Goal: Navigation & Orientation: Find specific page/section

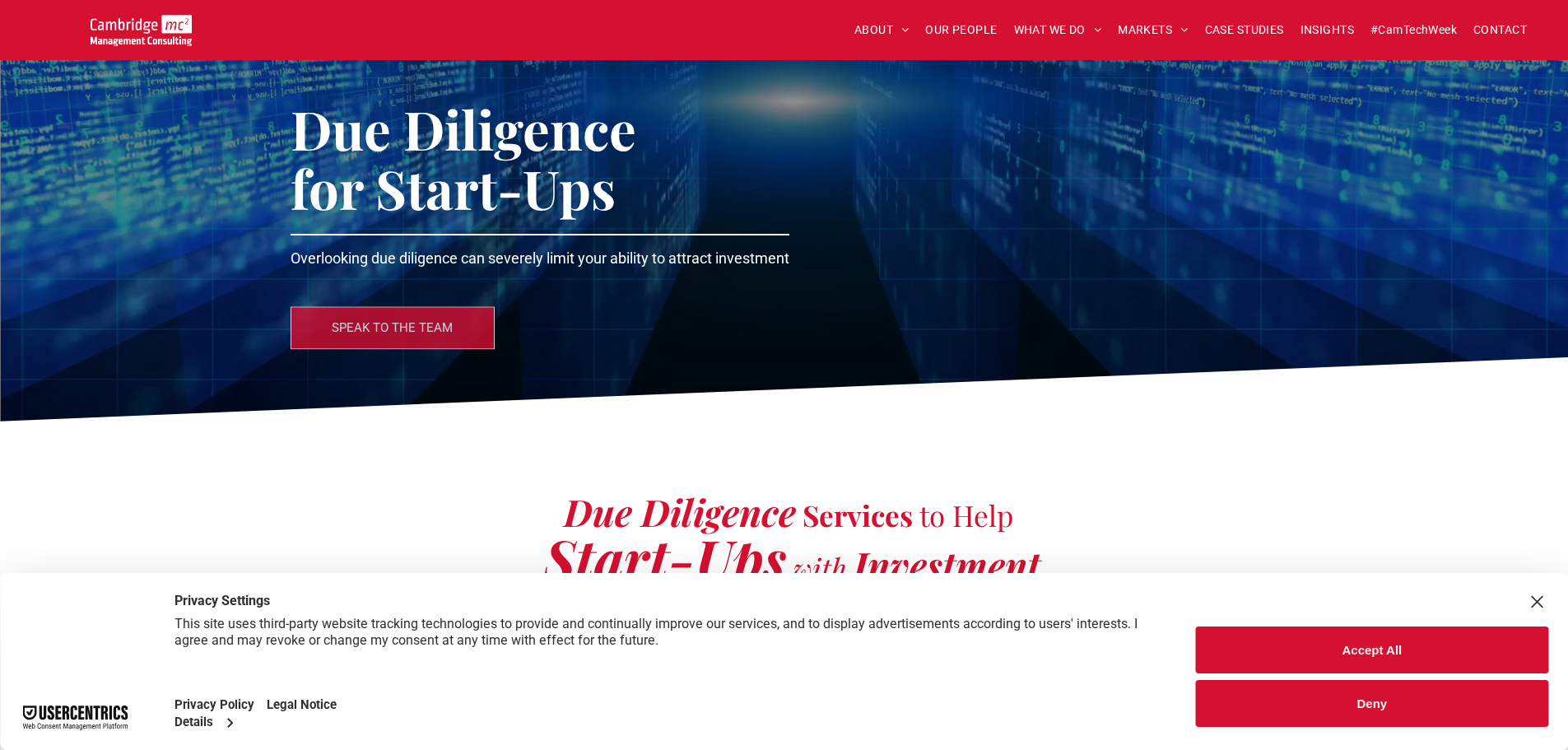
scroll to position [254, 0]
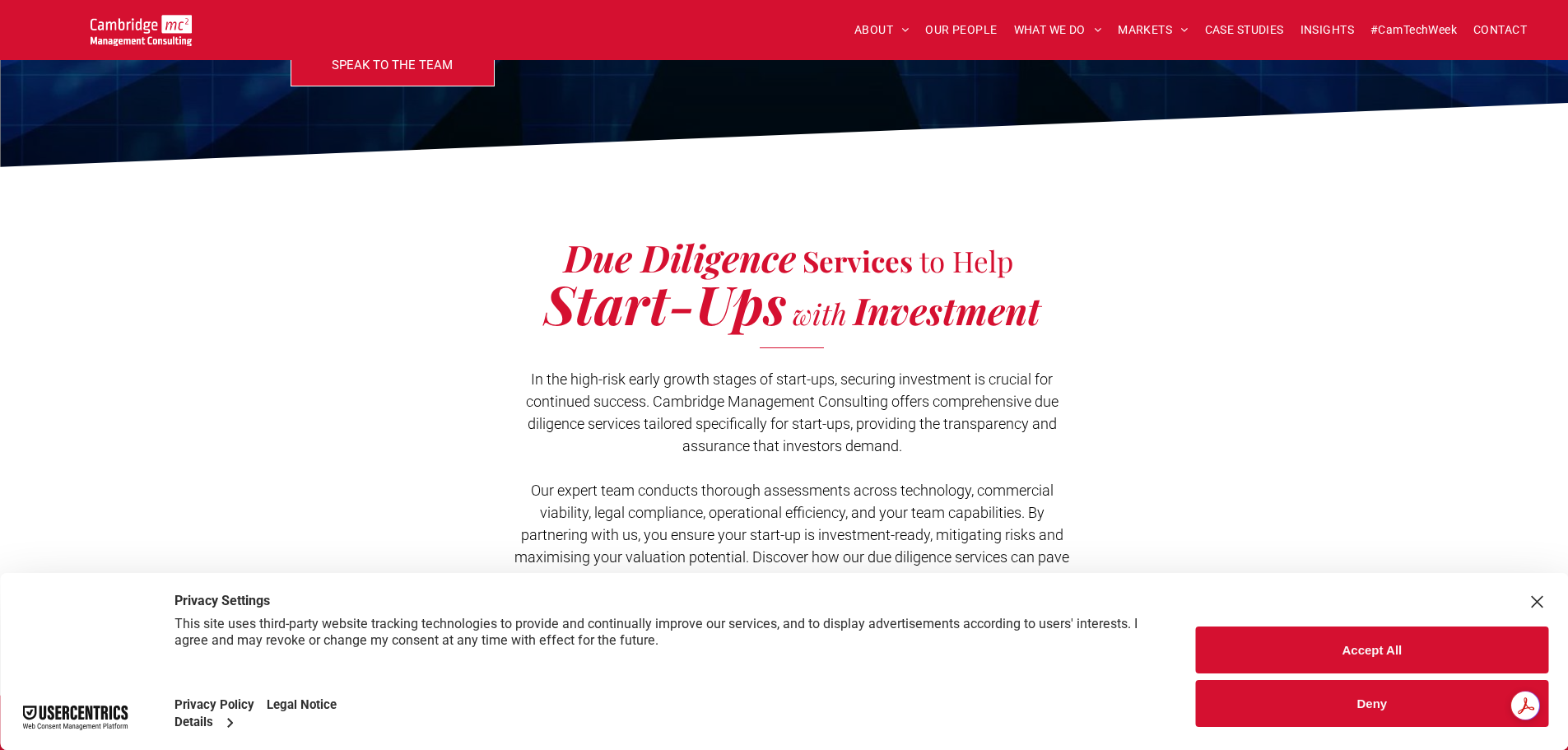
click at [1254, 647] on button "Accept All" at bounding box center [1371, 649] width 352 height 47
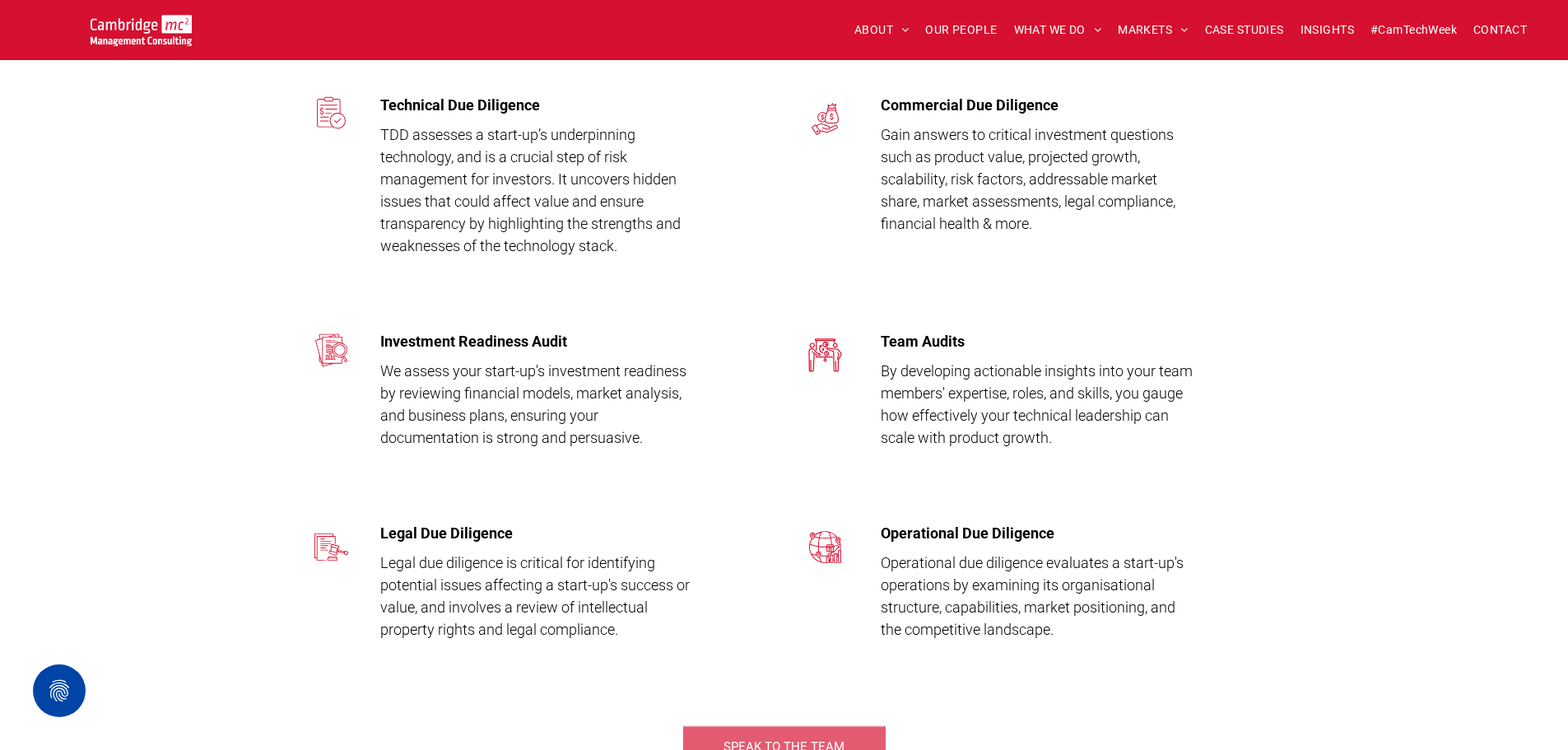
scroll to position [1926, 0]
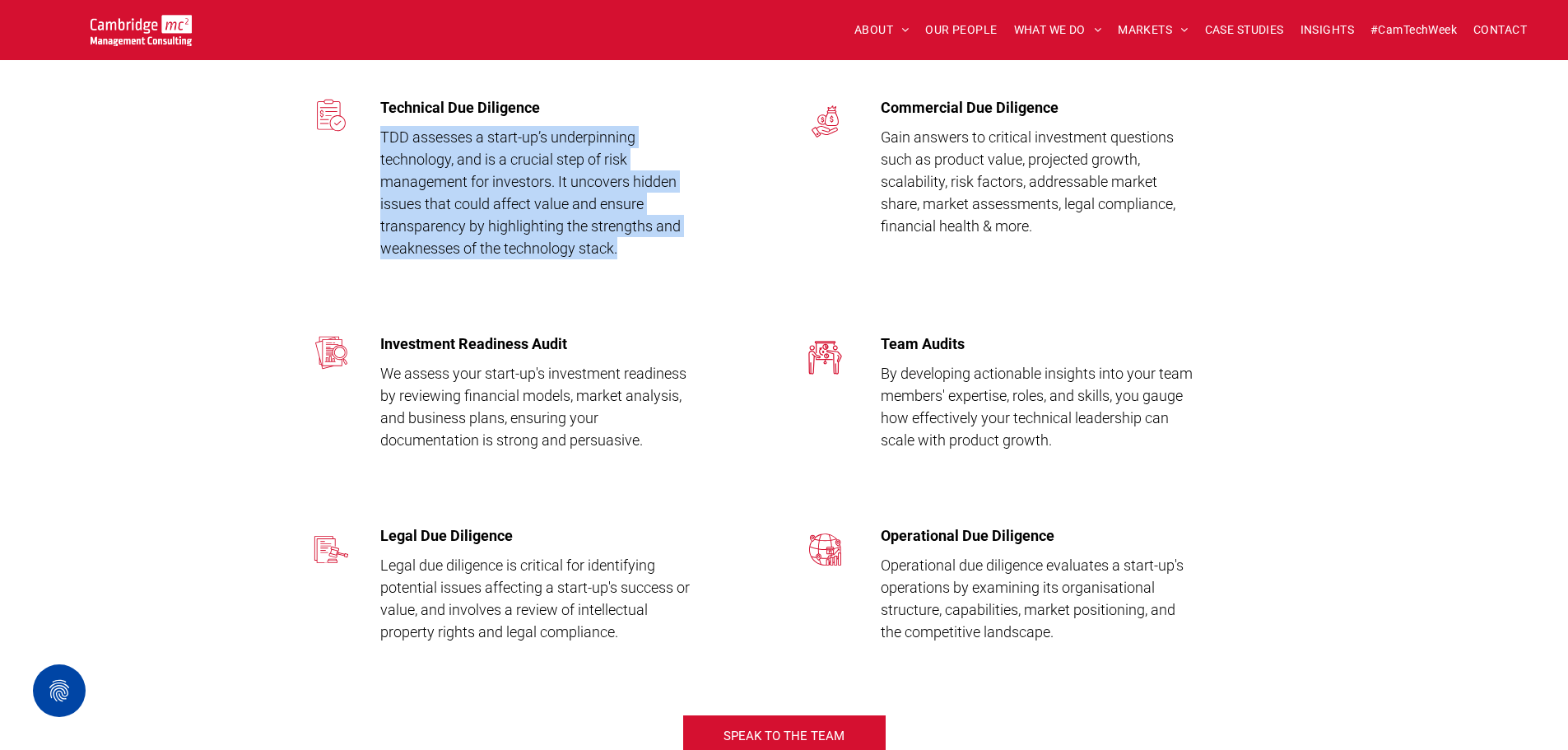
drag, startPoint x: 636, startPoint y: 251, endPoint x: 378, endPoint y: 142, distance: 280.1
click at [378, 142] on div "Technical Due Diligence TDD assesses a start-up’s underpinning technology, and …" at bounding box center [578, 176] width 412 height 170
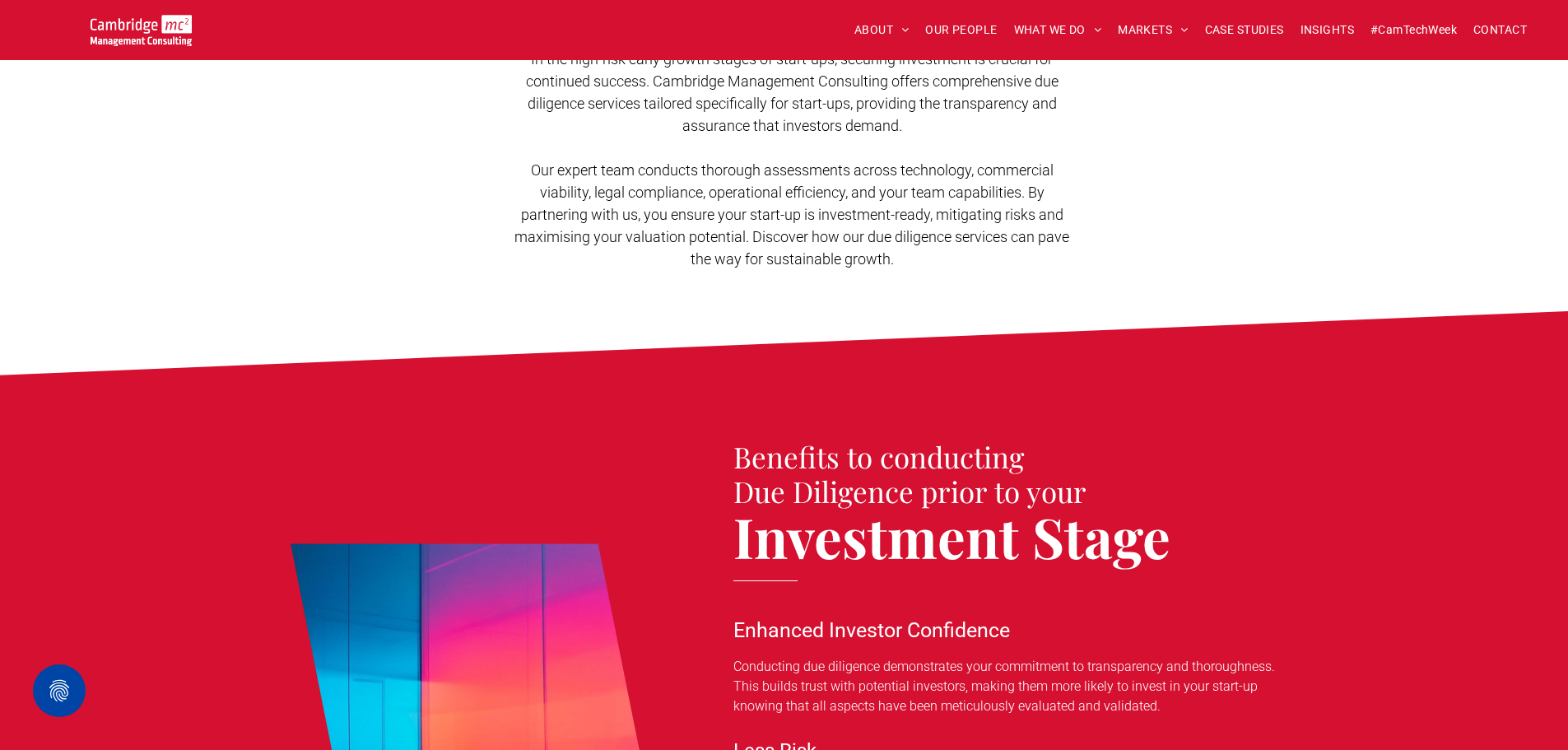
scroll to position [546, 0]
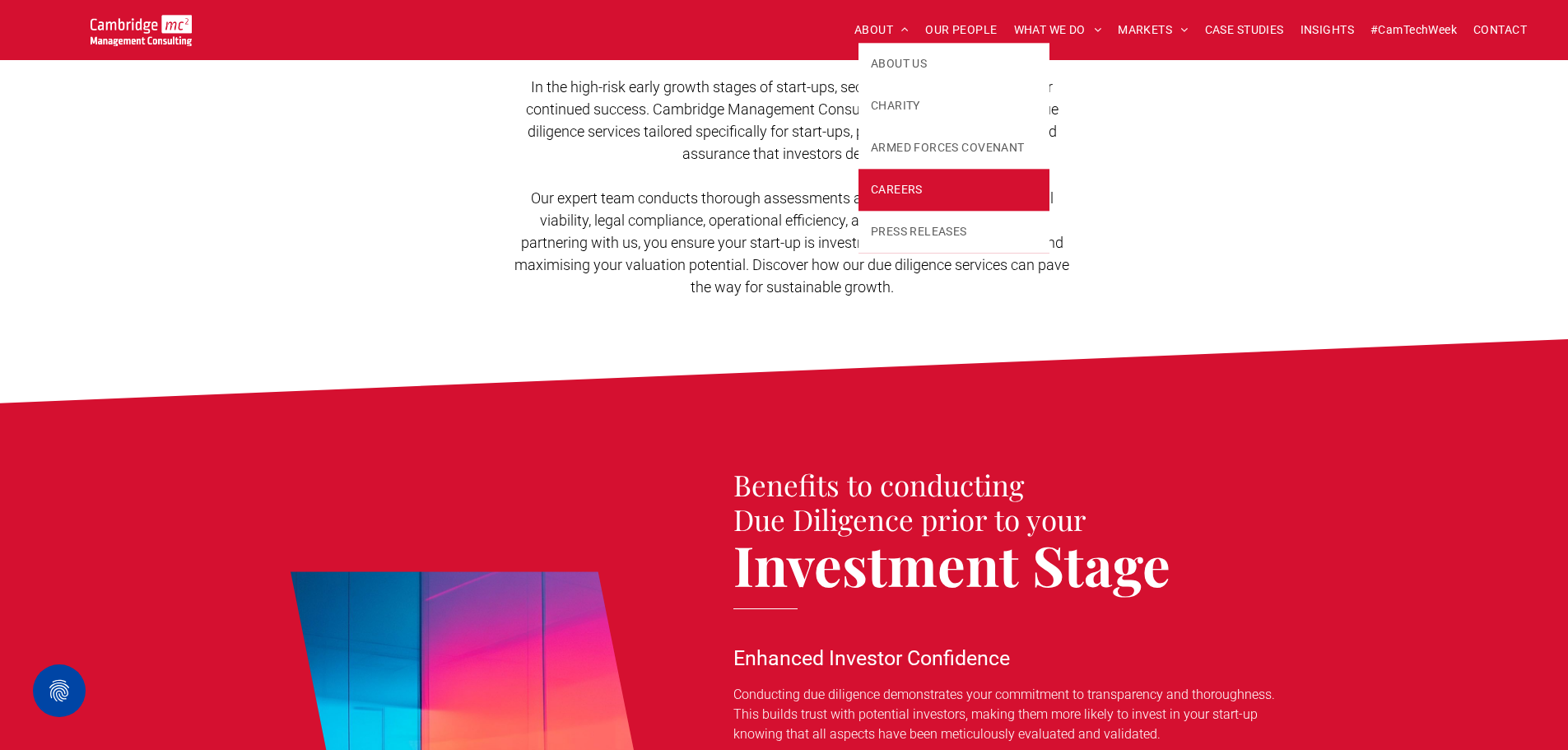
click at [902, 191] on span "CAREERS" at bounding box center [896, 189] width 52 height 17
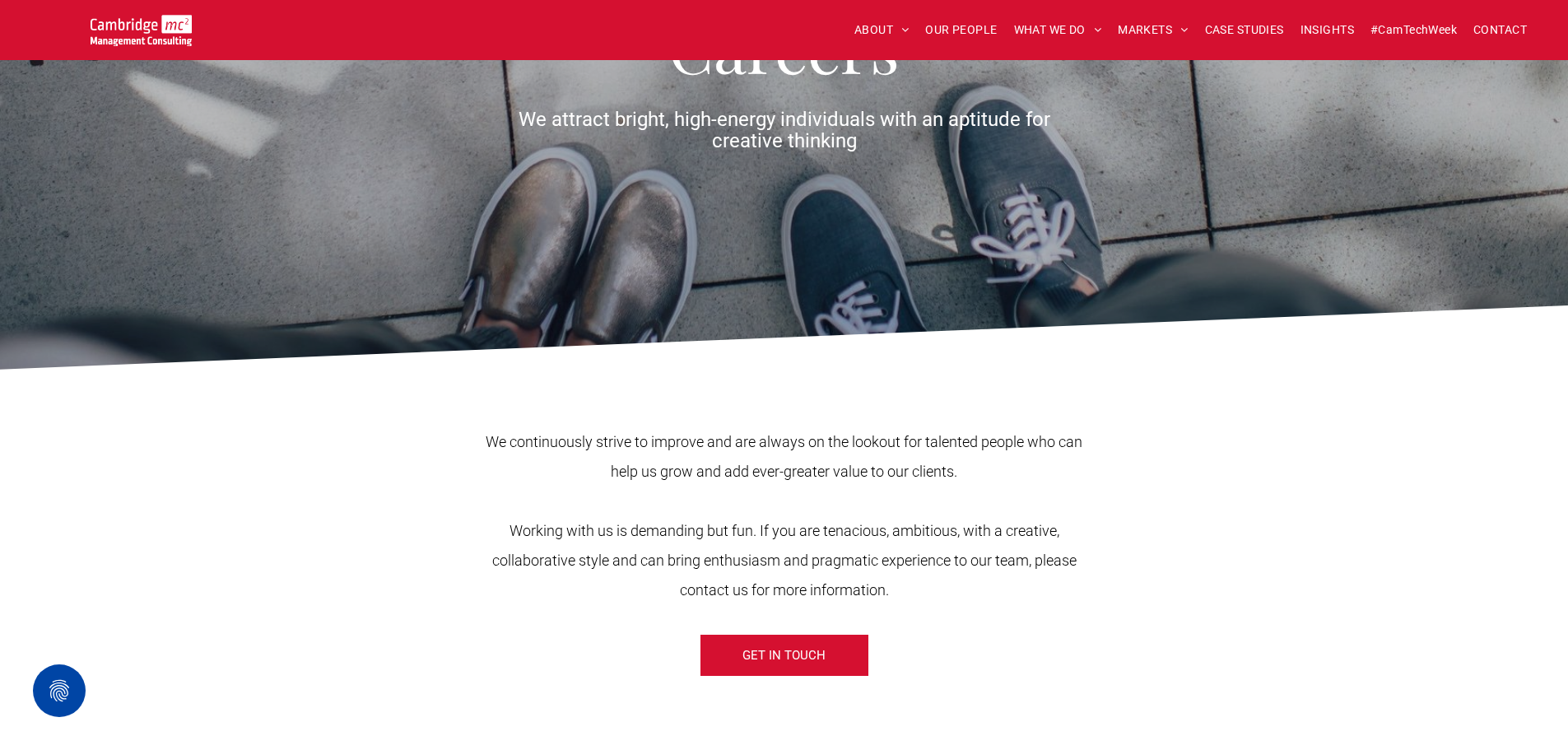
scroll to position [337, 0]
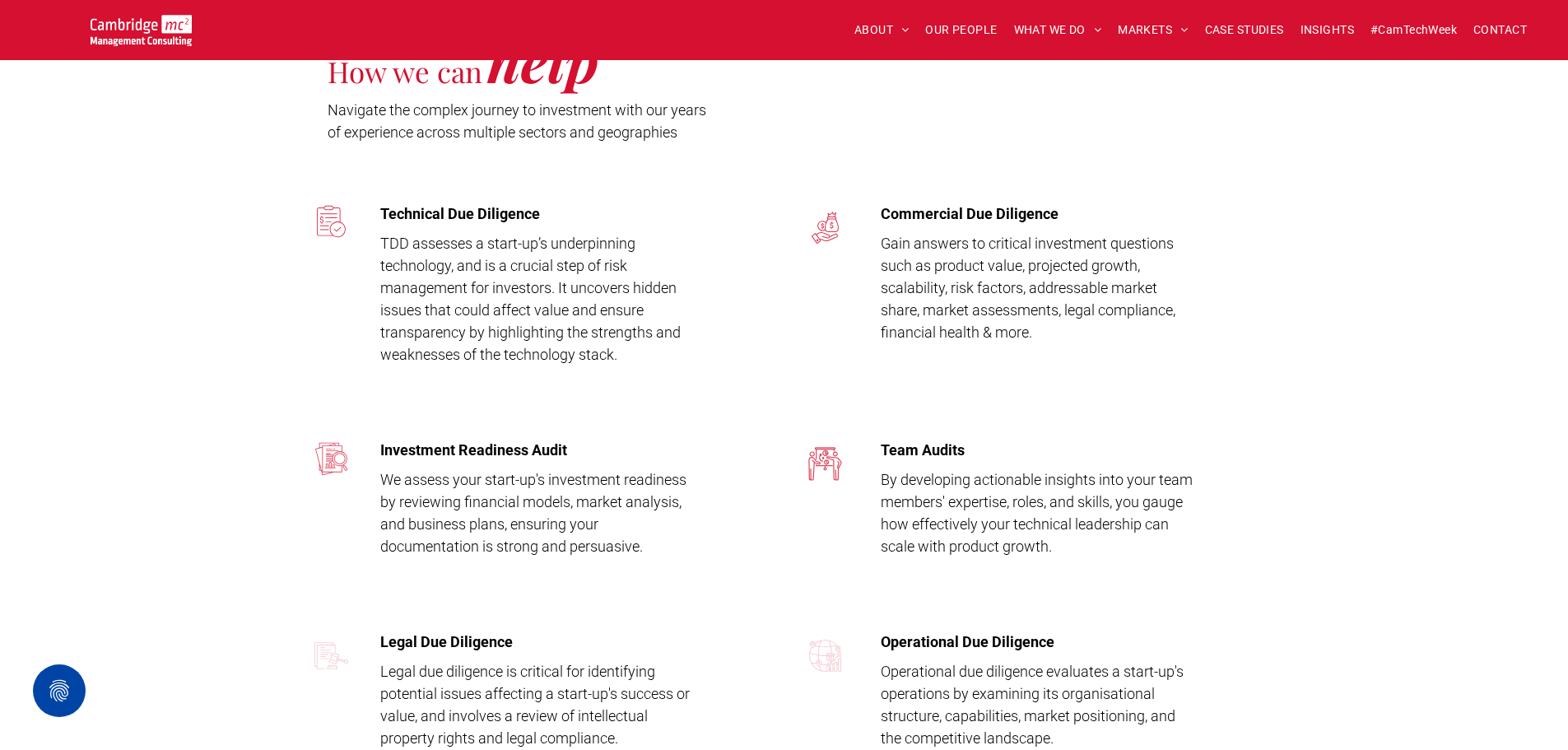
scroll to position [1821, 0]
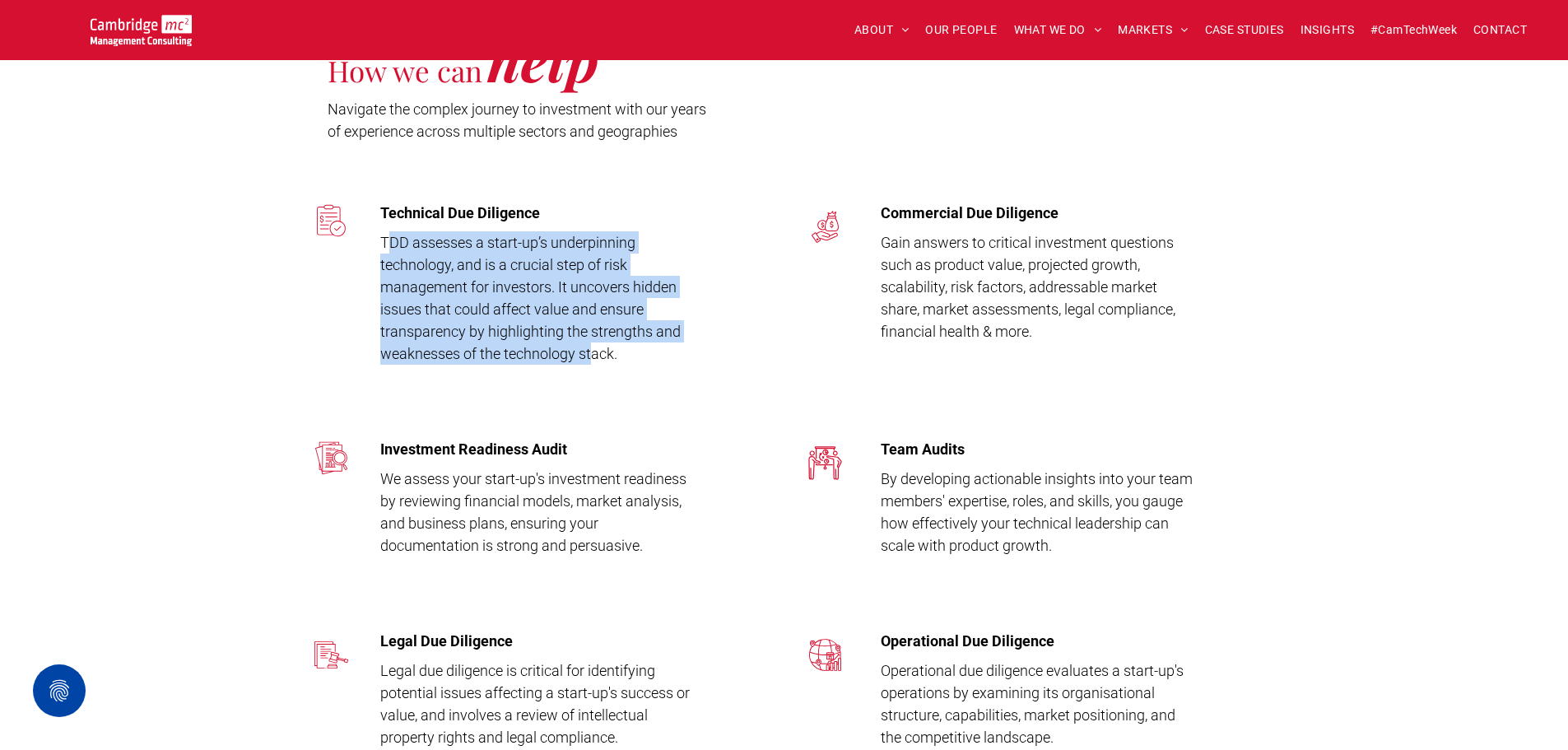
drag, startPoint x: 392, startPoint y: 244, endPoint x: 594, endPoint y: 344, distance: 225.4
click at [594, 344] on span "TDD assesses a start-up’s underpinning technology, and is a crucial step of ris…" at bounding box center [530, 297] width 301 height 129
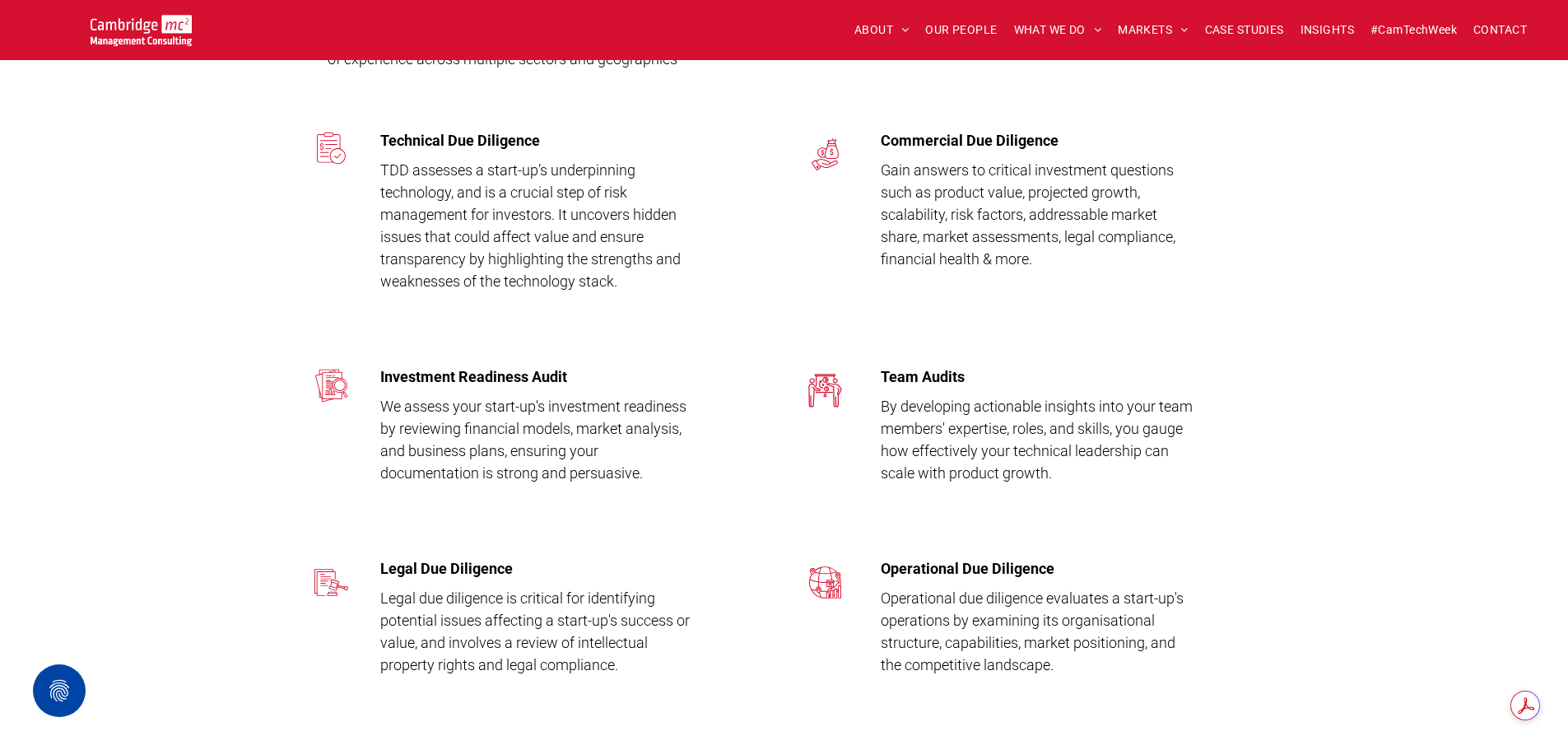
scroll to position [1891, 0]
click at [885, 410] on span "By developing actionable insights into your team members' expertise, roles, and…" at bounding box center [1037, 441] width 312 height 84
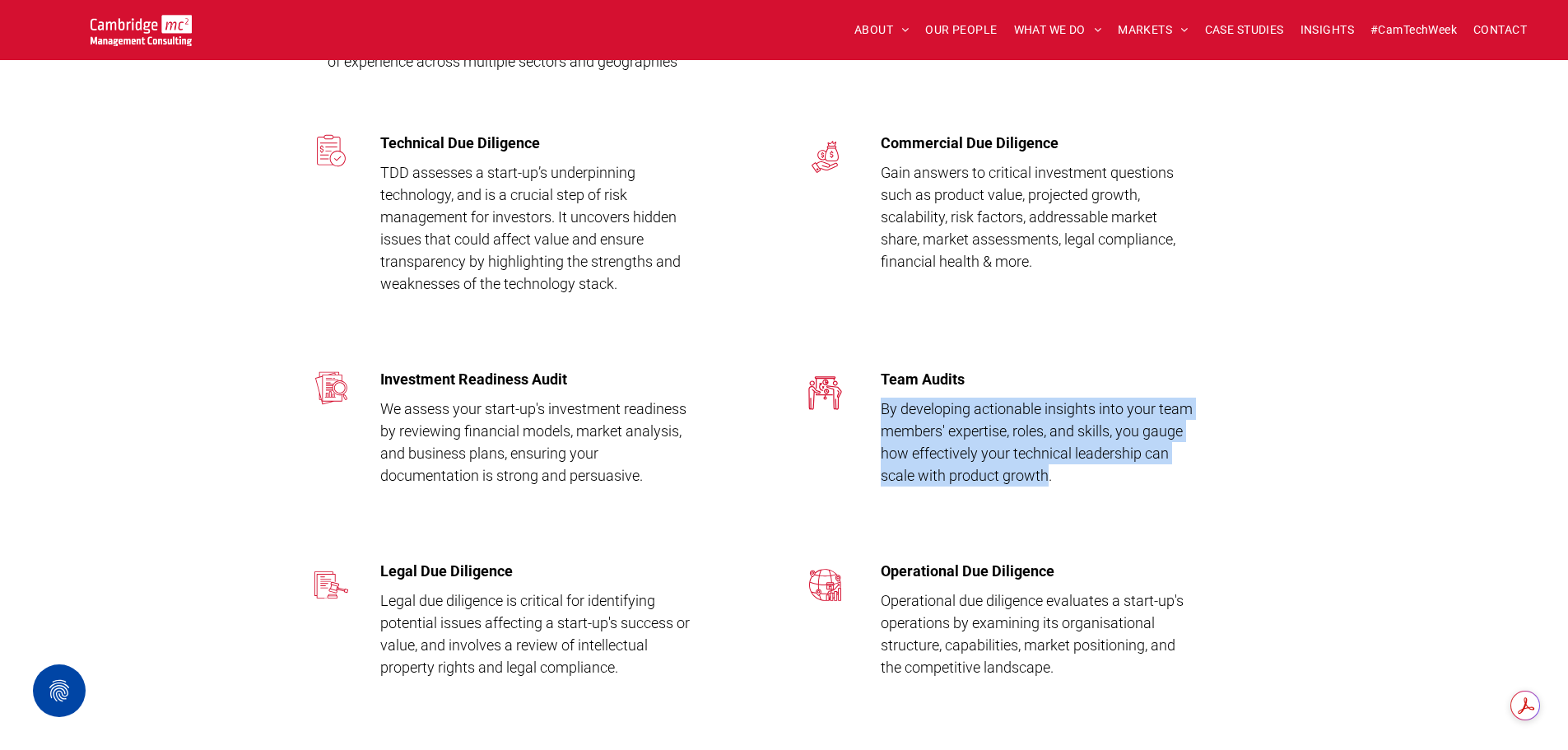
drag, startPoint x: 885, startPoint y: 410, endPoint x: 1024, endPoint y: 469, distance: 151.0
click at [1024, 469] on span "By developing actionable insights into your team members' expertise, roles, and…" at bounding box center [1037, 441] width 312 height 84
click at [1225, 453] on div "Team Audits By developing actionable insights into your team members' expertise…" at bounding box center [1071, 425] width 412 height 126
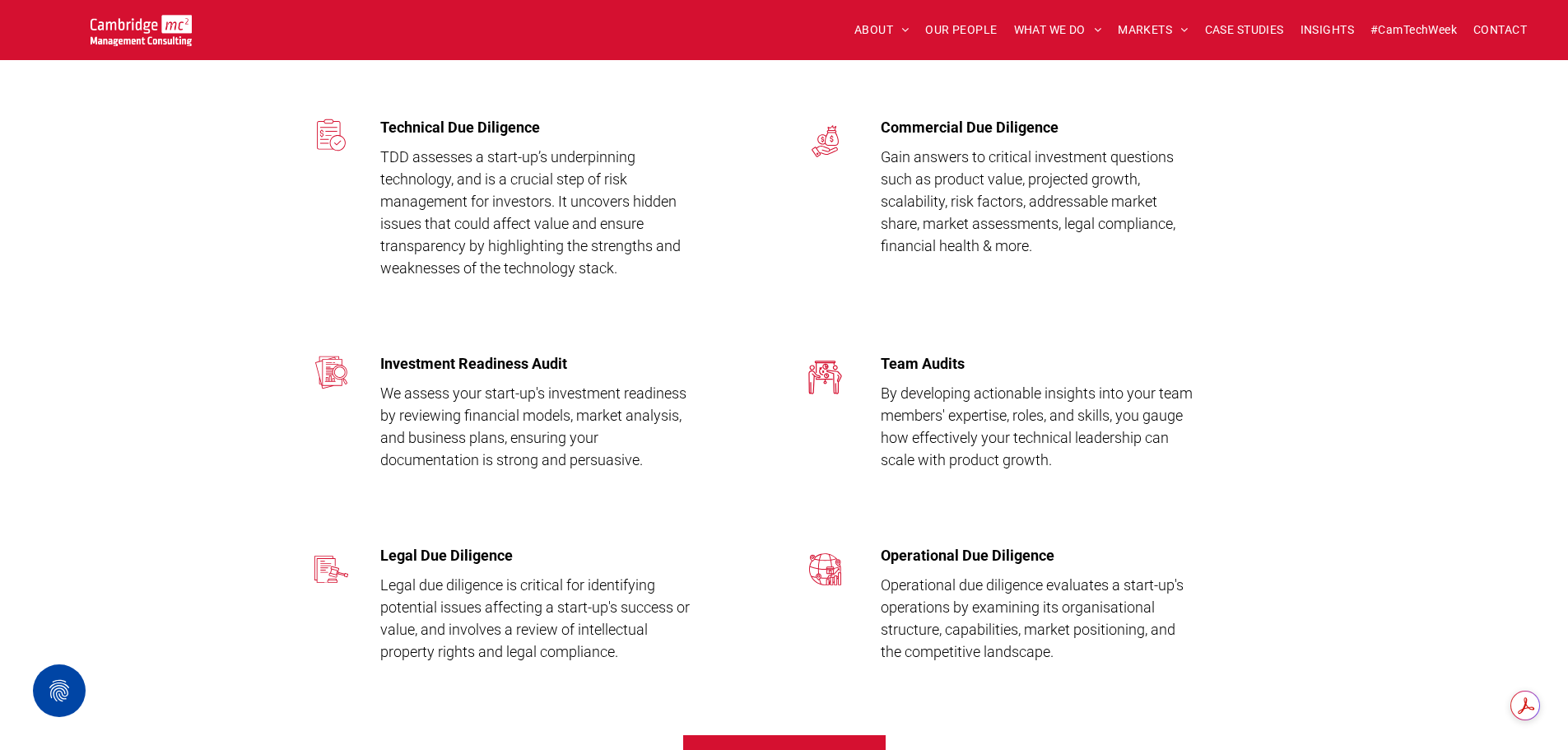
scroll to position [1907, 0]
click at [964, 38] on span "OUR PEOPLE" at bounding box center [961, 30] width 72 height 26
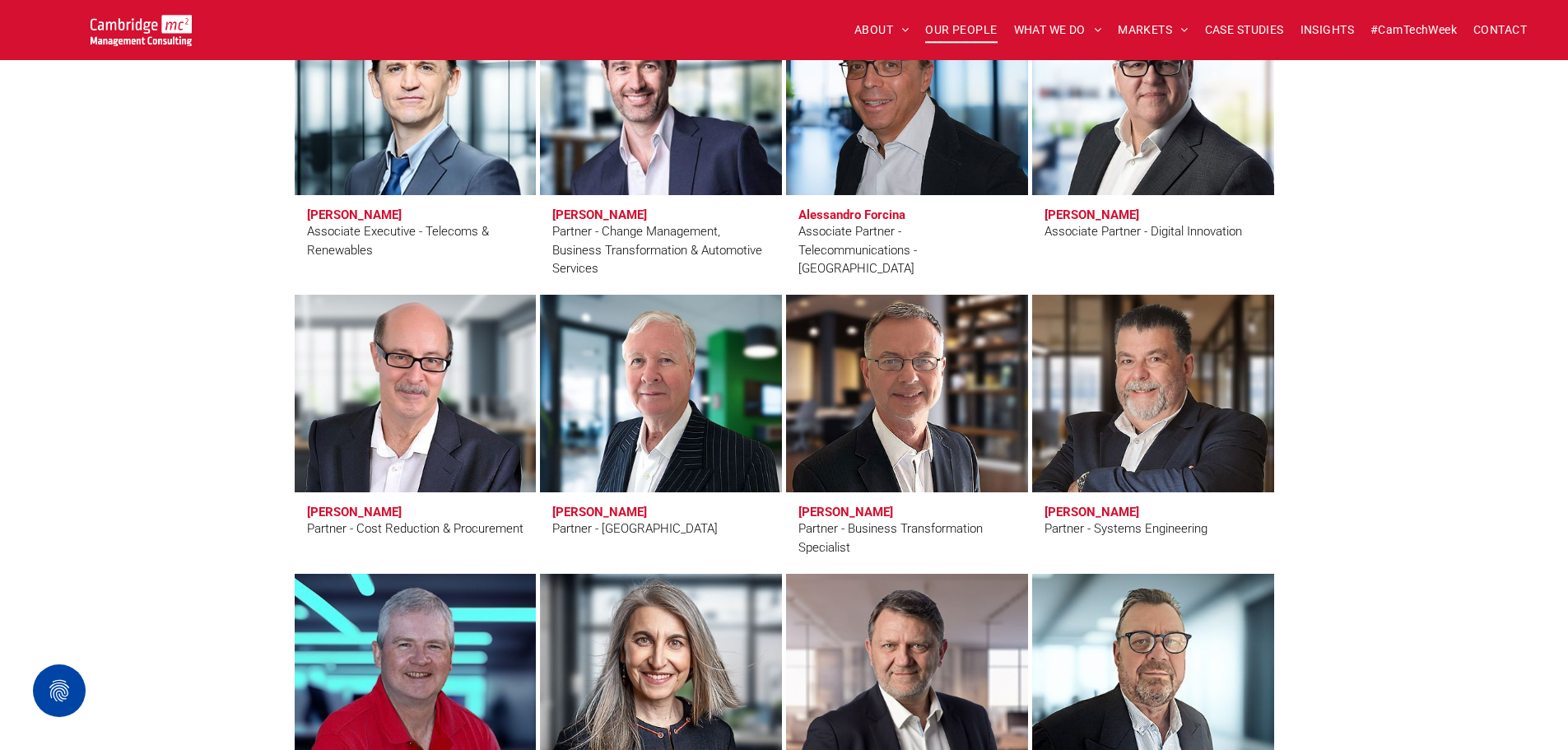
scroll to position [3795, 0]
click at [138, 35] on img at bounding box center [141, 30] width 101 height 32
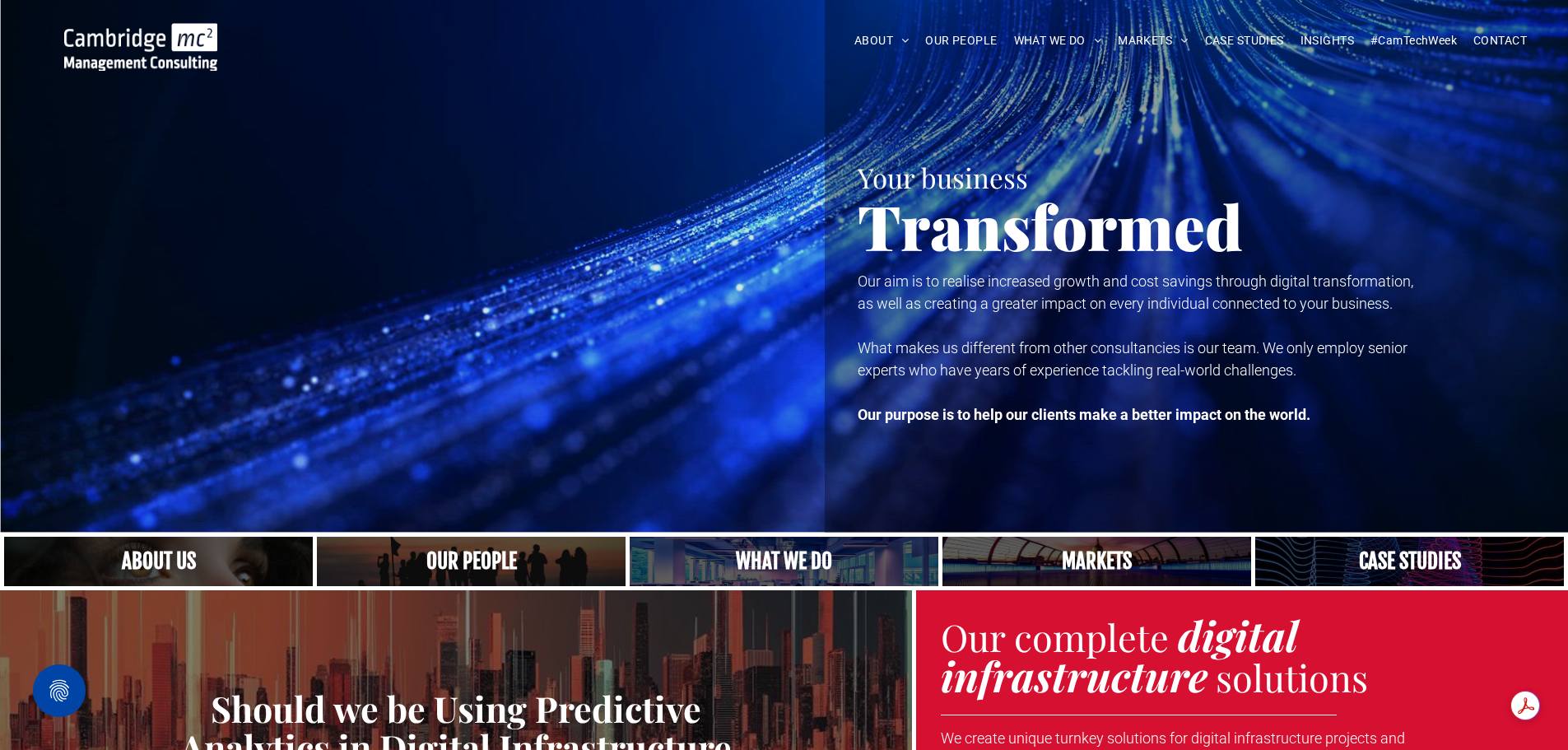
click at [807, 558] on link "A yoga teacher lifting his whole body off the ground in the peacock pose" at bounding box center [784, 562] width 327 height 53
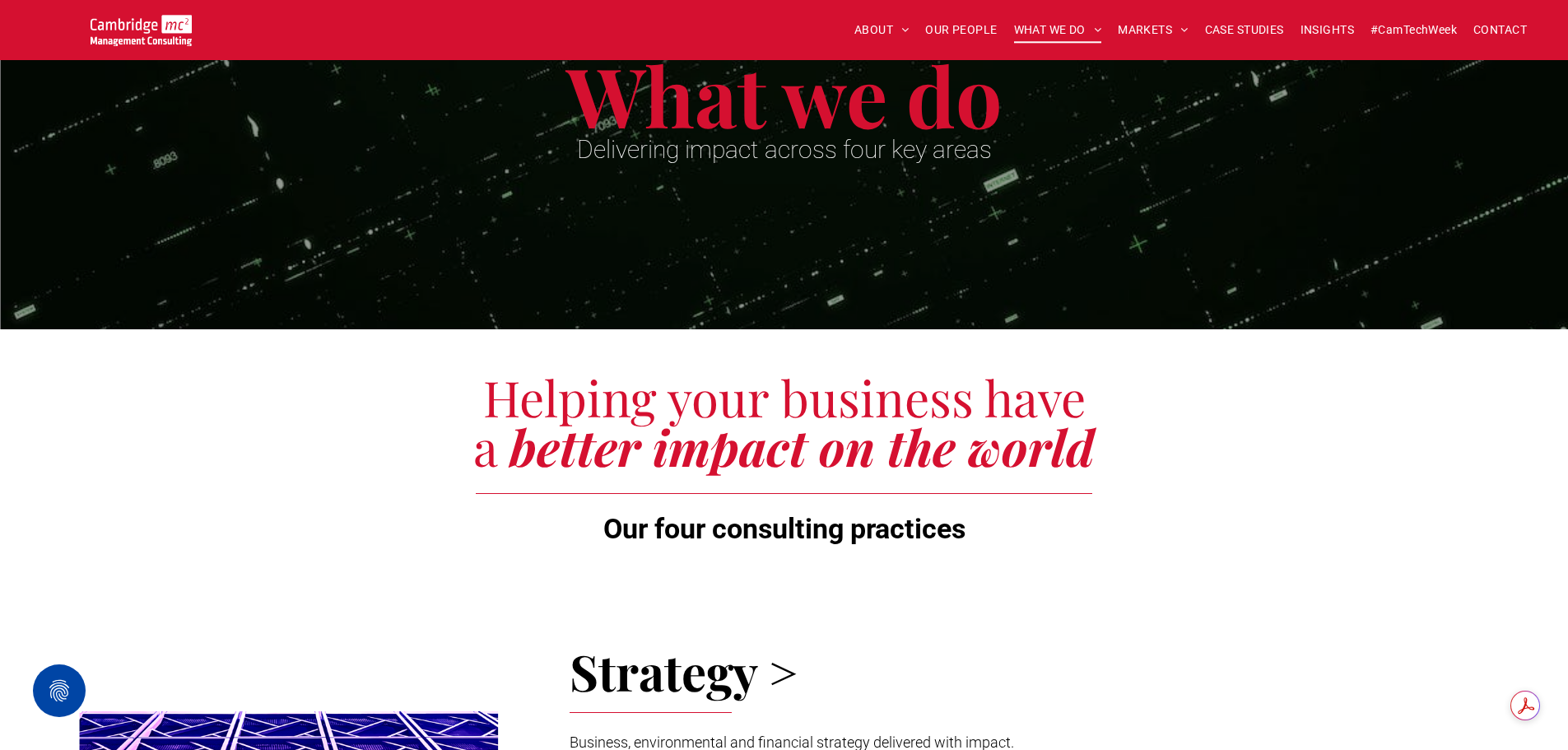
scroll to position [74, 0]
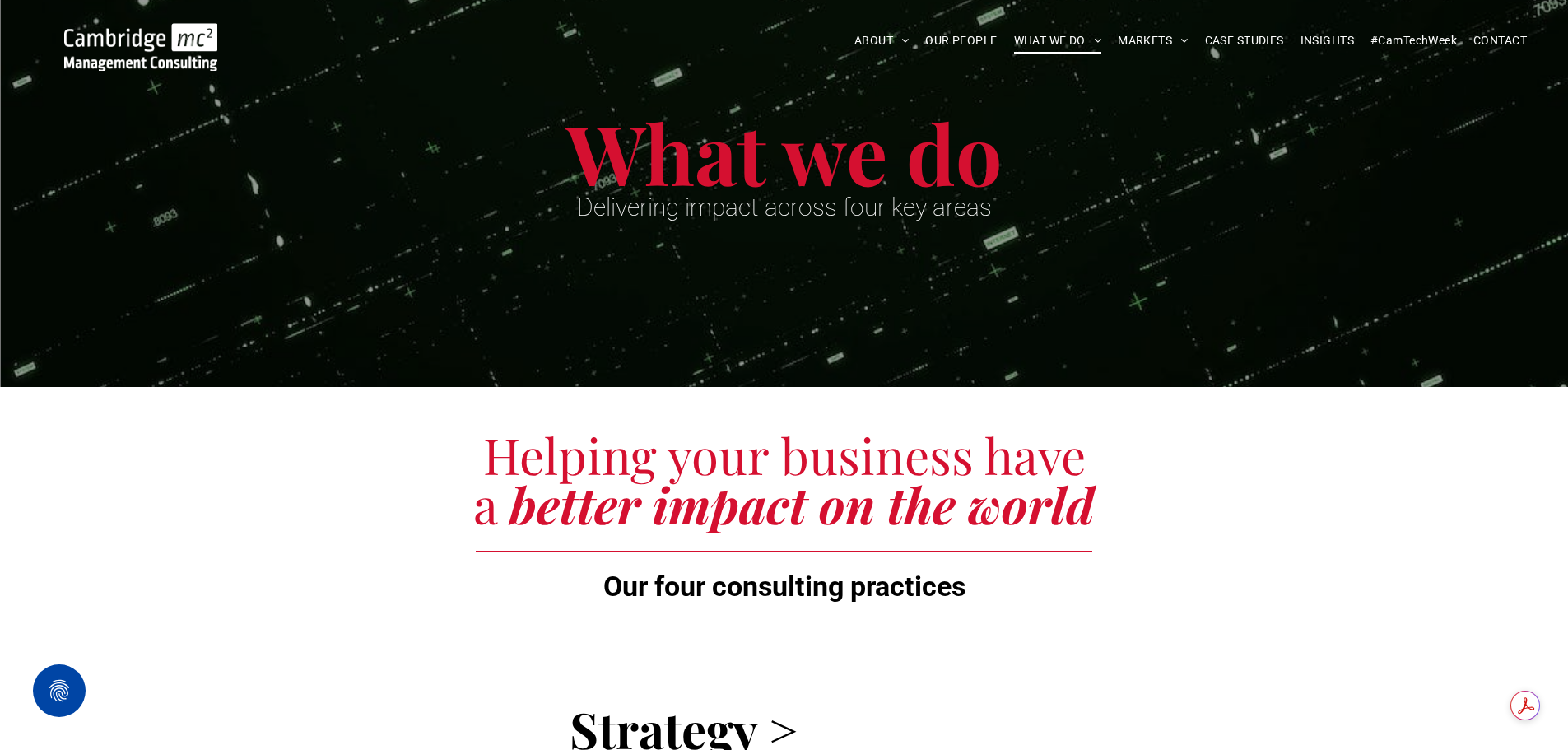
click at [130, 45] on img at bounding box center [141, 47] width 153 height 48
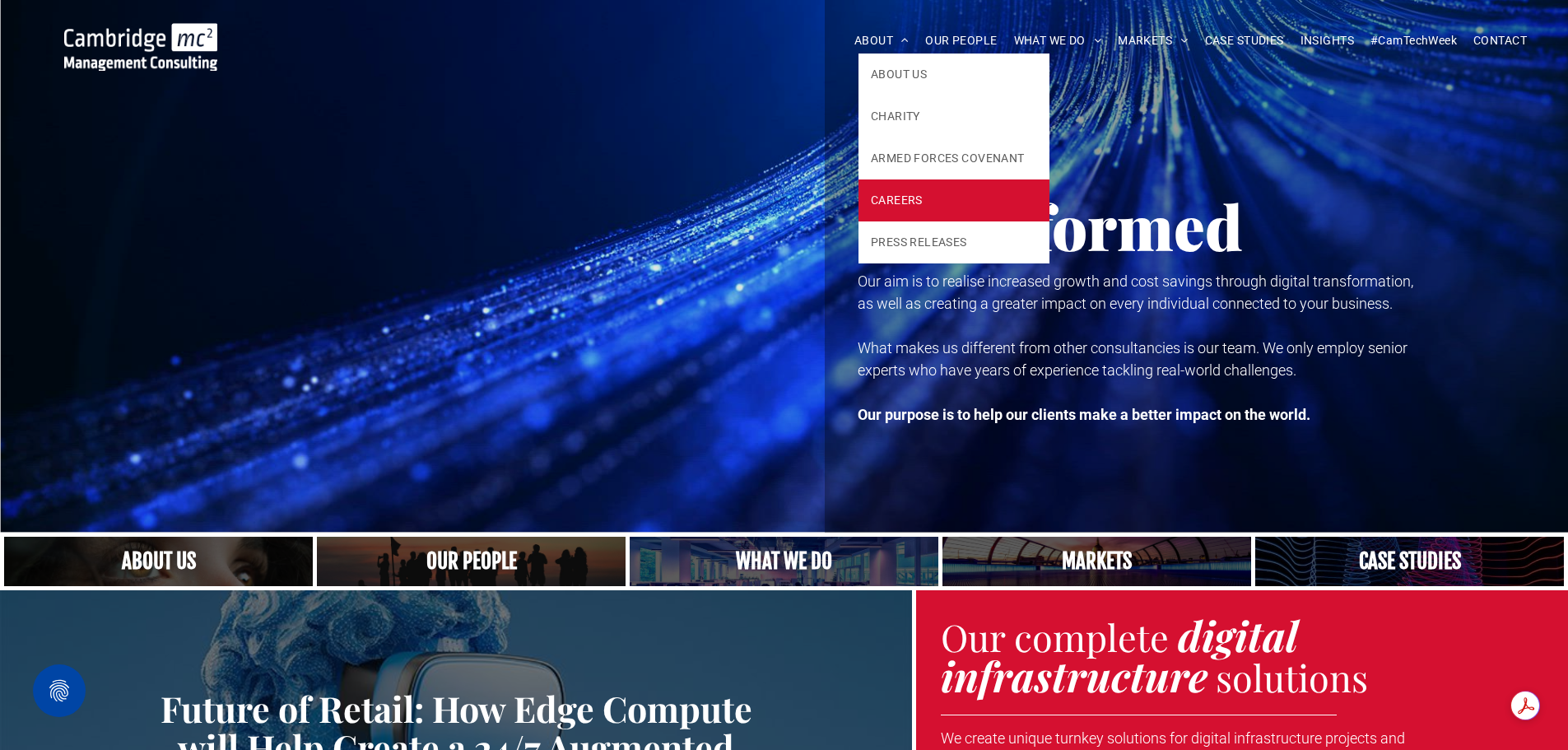
click at [892, 215] on link "CAREERS" at bounding box center [954, 200] width 191 height 42
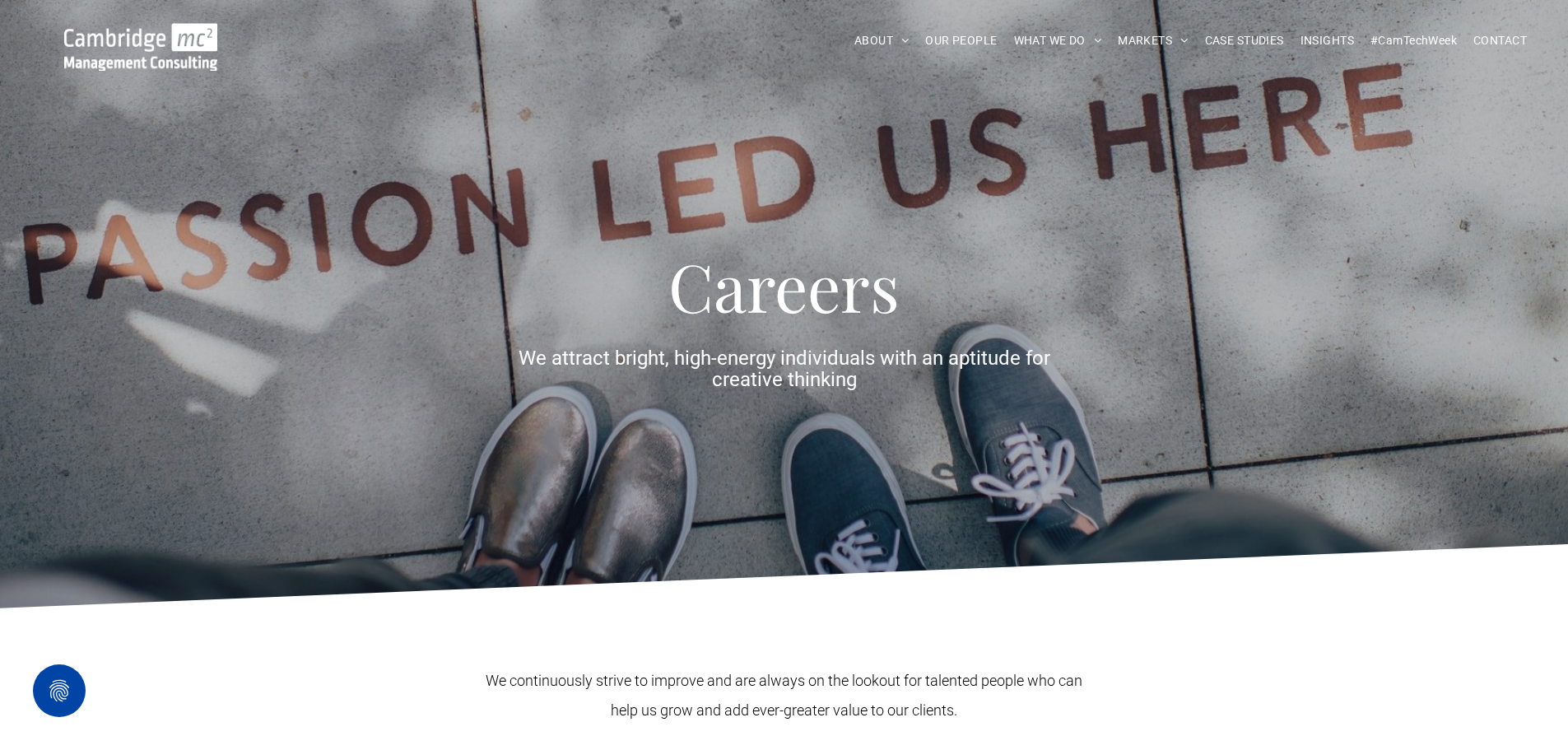
scroll to position [6, 0]
